Goal: Navigation & Orientation: Find specific page/section

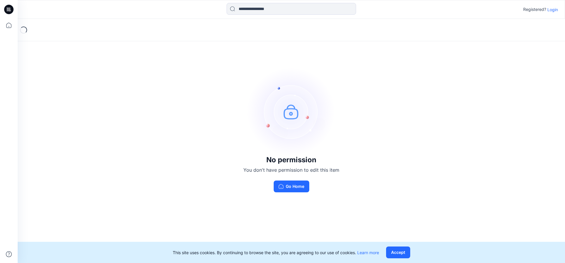
click at [7, 9] on icon at bounding box center [8, 9] width 9 height 9
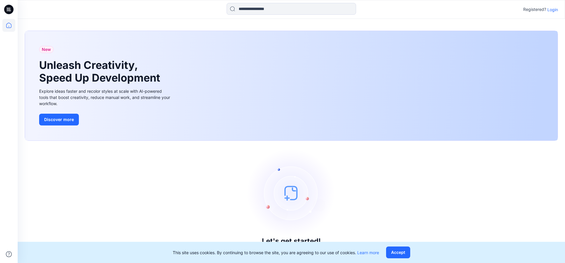
click at [551, 9] on p "Login" at bounding box center [553, 9] width 11 height 6
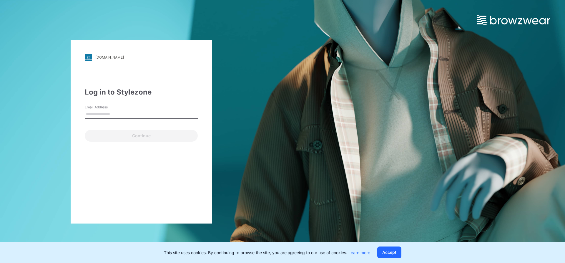
type input "**********"
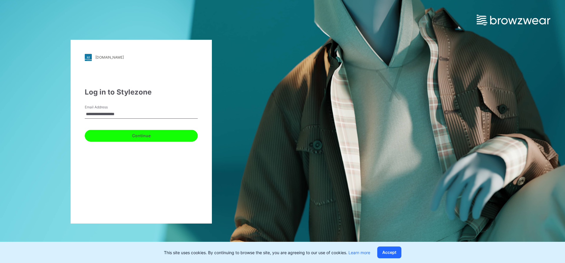
click at [117, 137] on button "Continue" at bounding box center [141, 136] width 113 height 12
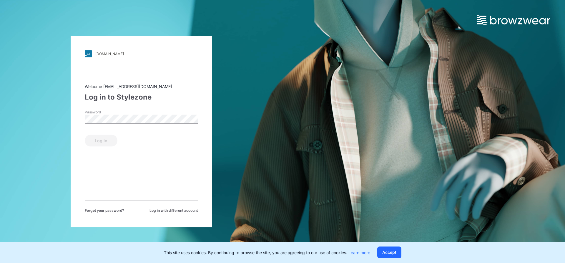
click at [96, 114] on label "Password" at bounding box center [105, 111] width 41 height 5
click at [94, 144] on button "Log in" at bounding box center [101, 141] width 33 height 12
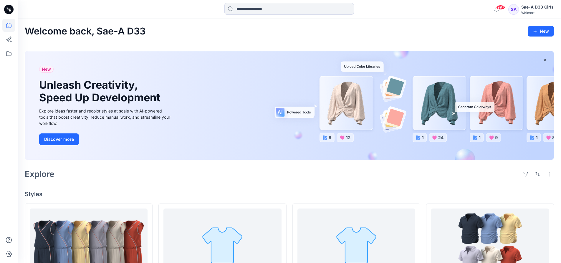
click at [9, 9] on icon at bounding box center [10, 9] width 2 height 0
click at [9, 7] on icon at bounding box center [8, 9] width 9 height 9
click at [6, 8] on icon at bounding box center [8, 9] width 9 height 9
click at [8, 9] on icon at bounding box center [7, 8] width 1 height 0
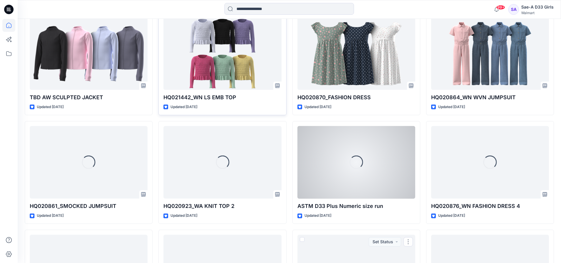
scroll to position [2631, 0]
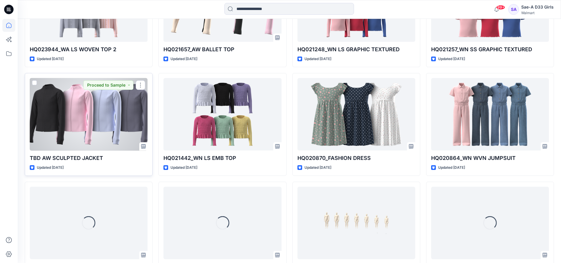
click at [95, 113] on div at bounding box center [89, 114] width 118 height 73
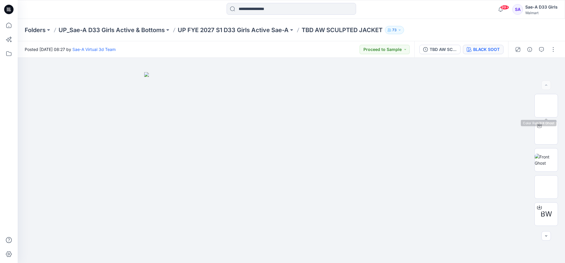
click at [497, 47] on button "BLACK SOOT" at bounding box center [483, 49] width 41 height 9
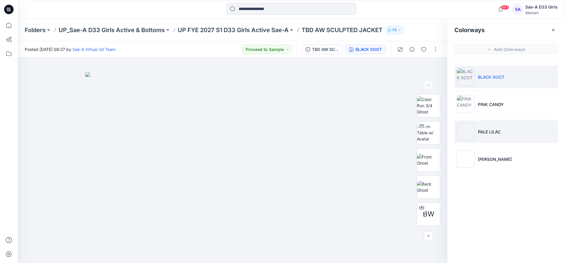
click at [502, 130] on li "PALE LILAC" at bounding box center [507, 131] width 104 height 22
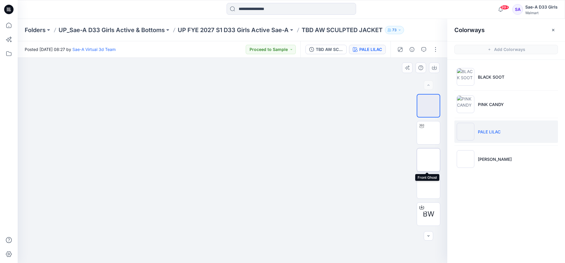
click at [429, 160] on img at bounding box center [429, 160] width 0 height 0
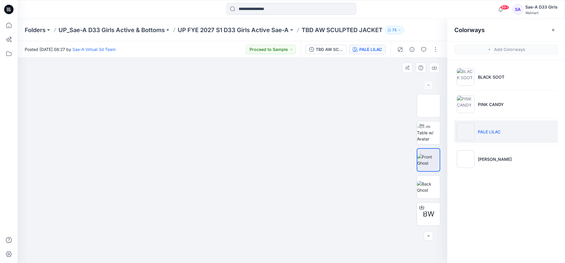
click at [239, 77] on img at bounding box center [233, 77] width 114 height 0
click at [421, 132] on img at bounding box center [428, 132] width 23 height 19
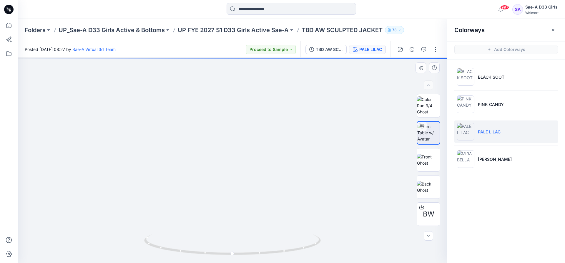
drag, startPoint x: 223, startPoint y: 78, endPoint x: 229, endPoint y: 181, distance: 103.5
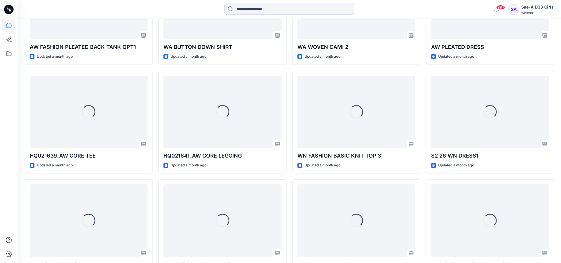
scroll to position [1455, 0]
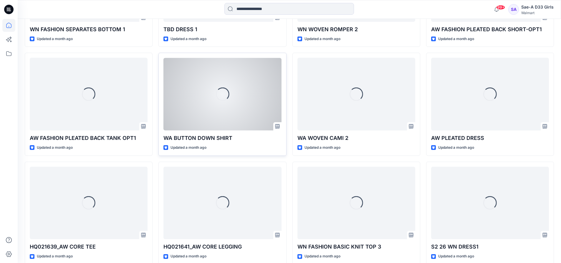
click at [207, 114] on div "Loading..." at bounding box center [222, 94] width 118 height 73
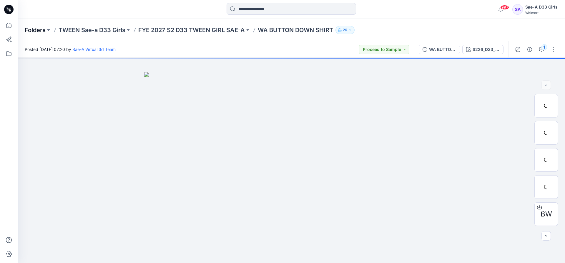
click at [35, 27] on p "Folders" at bounding box center [35, 30] width 21 height 8
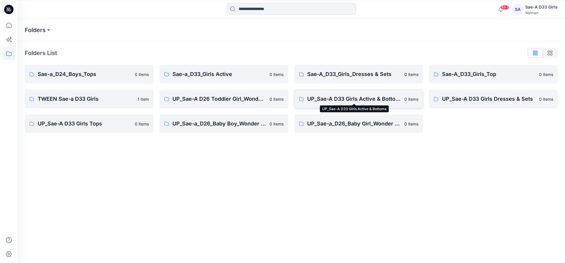
click at [395, 103] on p "UP_Sae-A D33 Girls Active & Bottoms" at bounding box center [354, 99] width 94 height 8
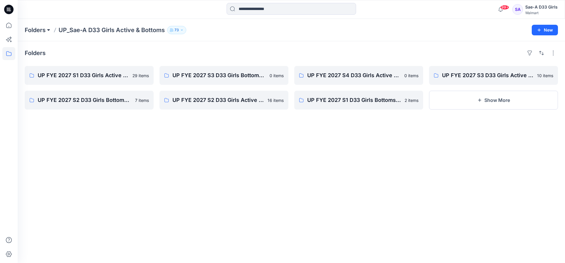
click at [46, 28] on button at bounding box center [49, 30] width 6 height 8
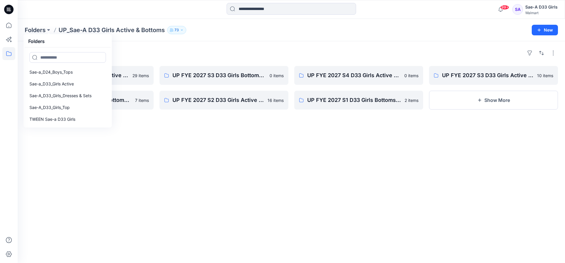
drag, startPoint x: 239, startPoint y: 160, endPoint x: 80, endPoint y: 38, distance: 201.2
click at [239, 160] on div "Folders UP FYE 2027 S1 D33 Girls Active Sae-A 29 items UP FYE 2027 S2 D33 Girls…" at bounding box center [292, 152] width 548 height 222
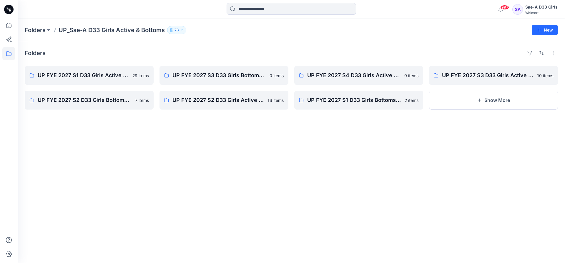
click at [83, 29] on p "UP_Sae-A D33 Girls Active & Bottoms" at bounding box center [112, 30] width 106 height 8
click at [33, 29] on p "Folders" at bounding box center [35, 30] width 21 height 8
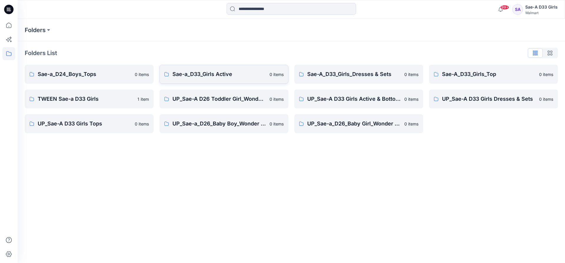
click at [208, 78] on p "Sae-a_D33_Girls Active" at bounding box center [220, 74] width 94 height 8
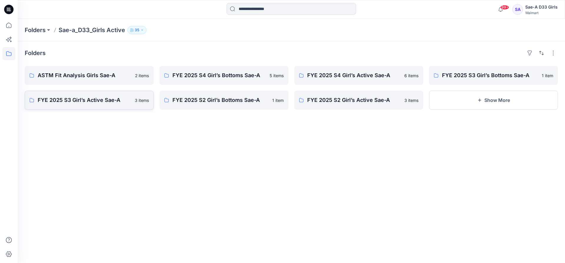
click at [96, 101] on p "FYE 2025 S3 Girl’s Active Sae-A" at bounding box center [85, 100] width 94 height 8
